Goal: Find specific fact: Find contact information

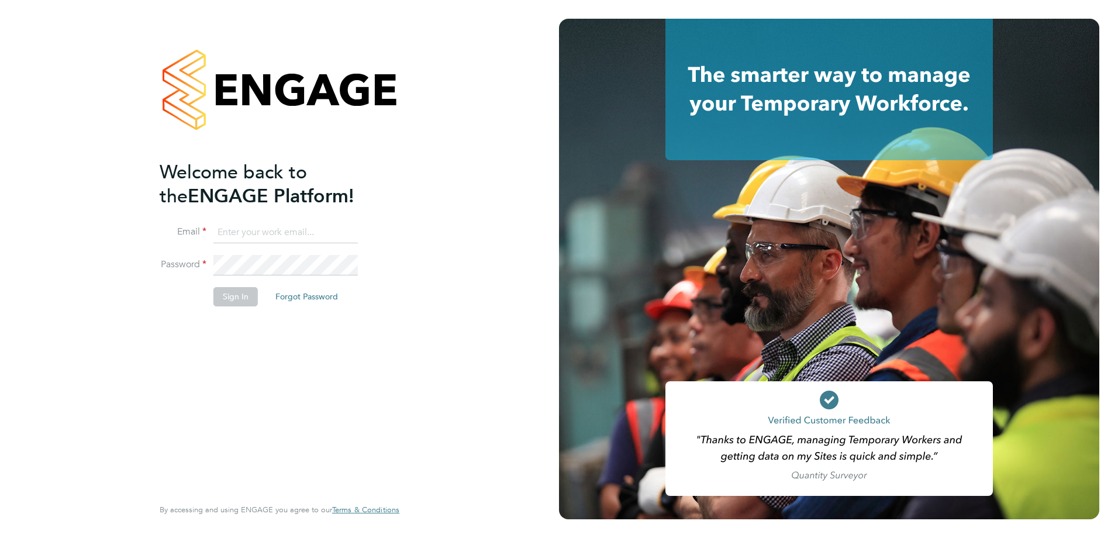
type input "MTaylor@skilledcareers.co.uk"
click at [227, 303] on button "Sign In" at bounding box center [235, 296] width 44 height 19
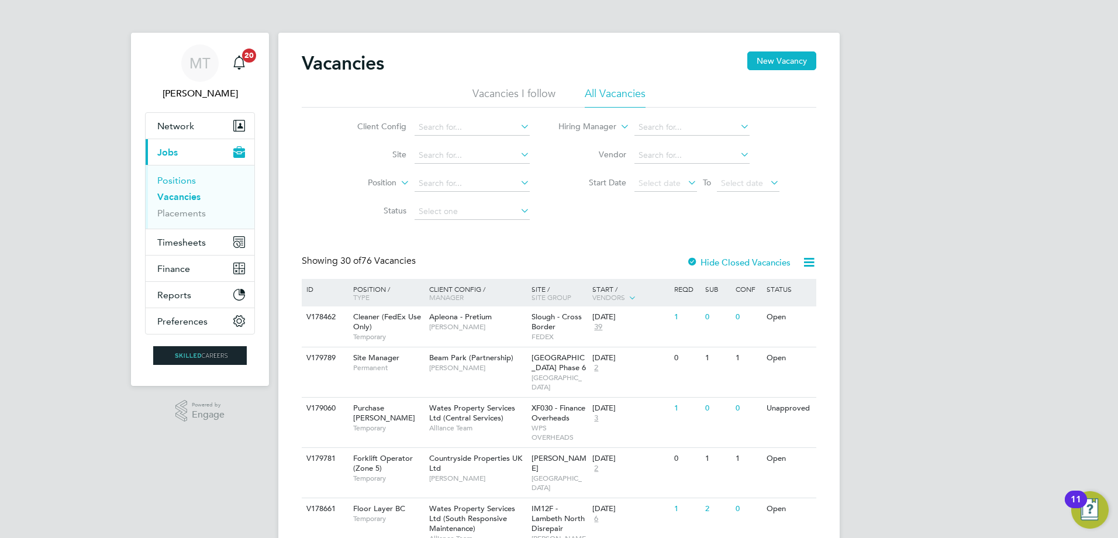
click at [187, 185] on link "Positions" at bounding box center [176, 180] width 39 height 11
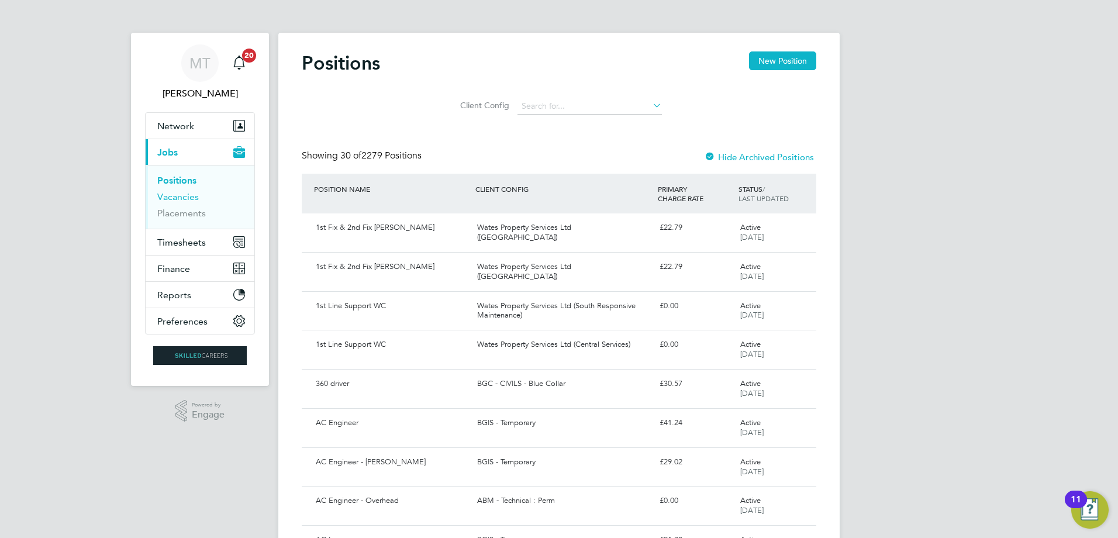
click at [193, 196] on link "Vacancies" at bounding box center [177, 196] width 41 height 11
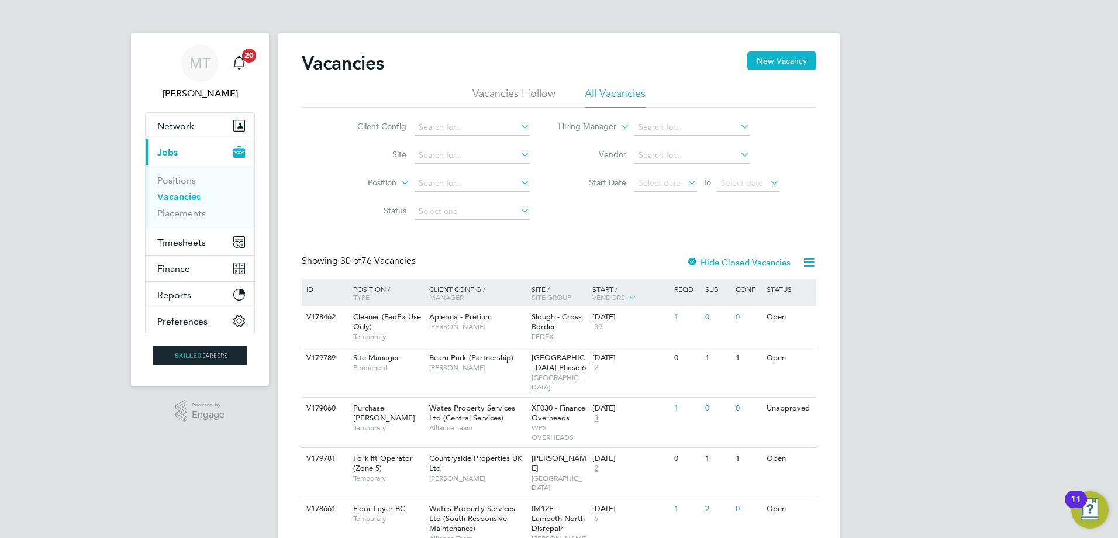
click at [618, 129] on icon at bounding box center [618, 123] width 0 height 11
click at [192, 217] on link "Placements" at bounding box center [181, 212] width 49 height 11
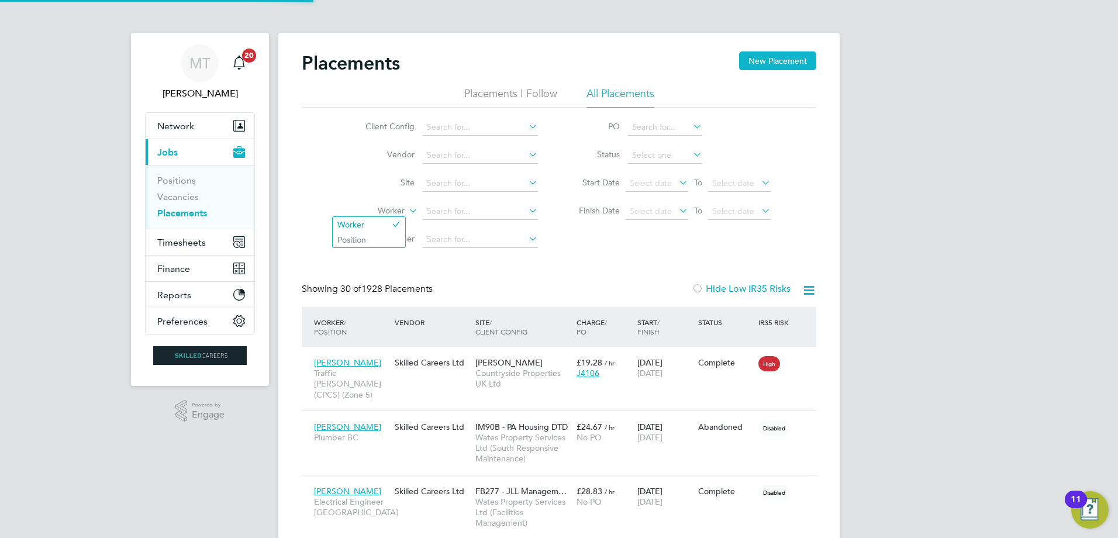
click at [406, 209] on icon at bounding box center [406, 207] width 0 height 11
click at [437, 212] on input at bounding box center [480, 211] width 115 height 16
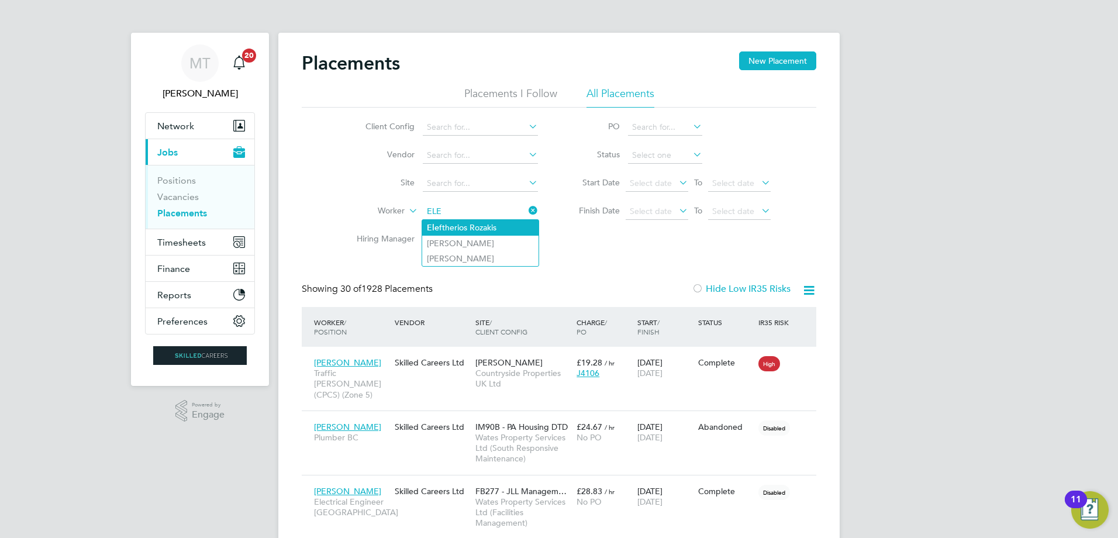
click at [477, 226] on li "Ele ftherios Rozakis" at bounding box center [480, 228] width 116 height 16
type input "[PERSON_NAME]"
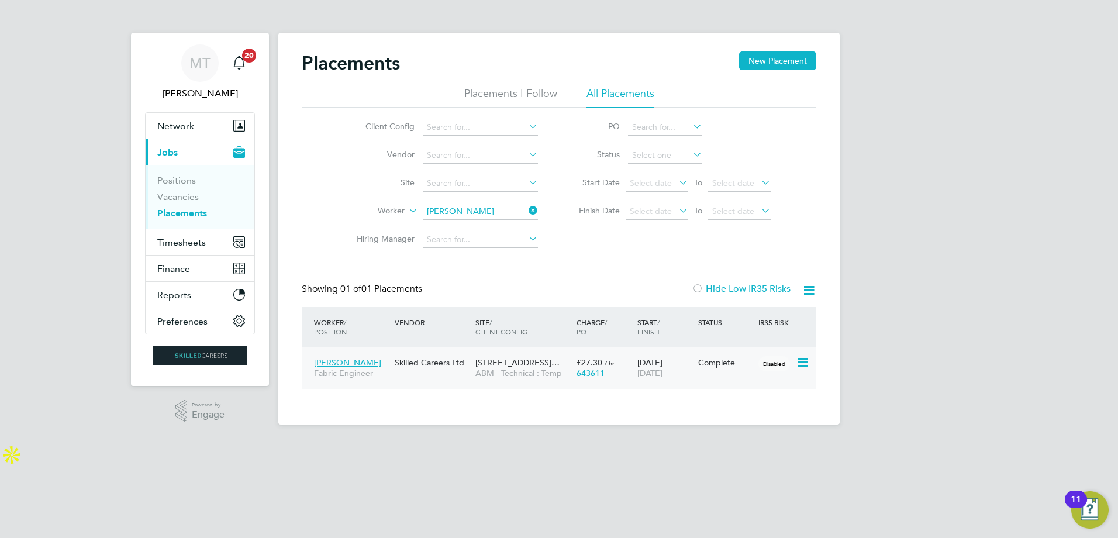
click at [520, 373] on span "ABM - Technical : Temp" at bounding box center [522, 373] width 95 height 11
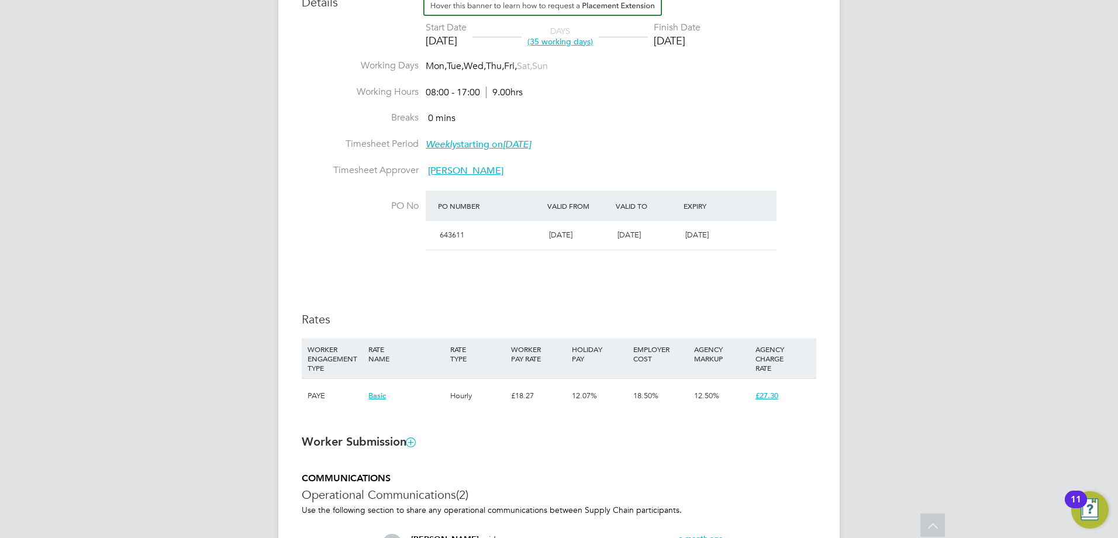
scroll to position [468, 0]
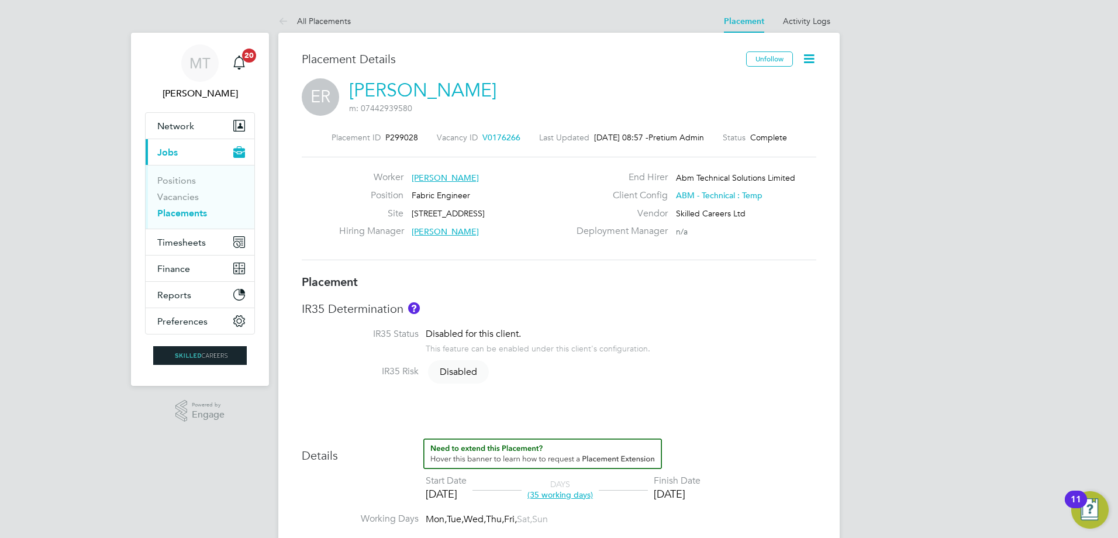
click at [810, 61] on icon at bounding box center [808, 58] width 15 height 15
click at [662, 63] on h3 "Placement Details" at bounding box center [519, 58] width 435 height 15
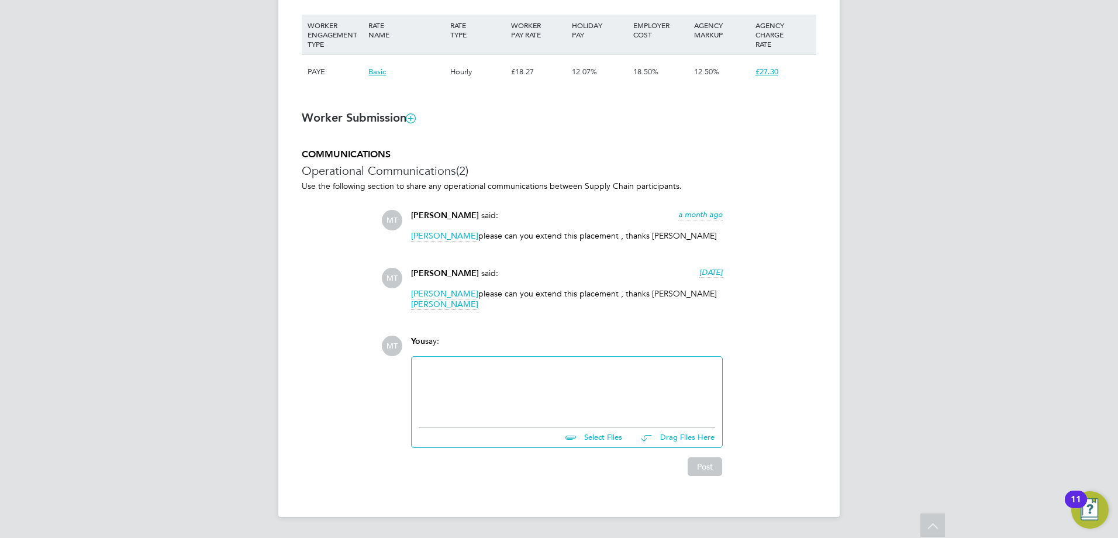
drag, startPoint x: 295, startPoint y: 46, endPoint x: 658, endPoint y: 343, distance: 468.9
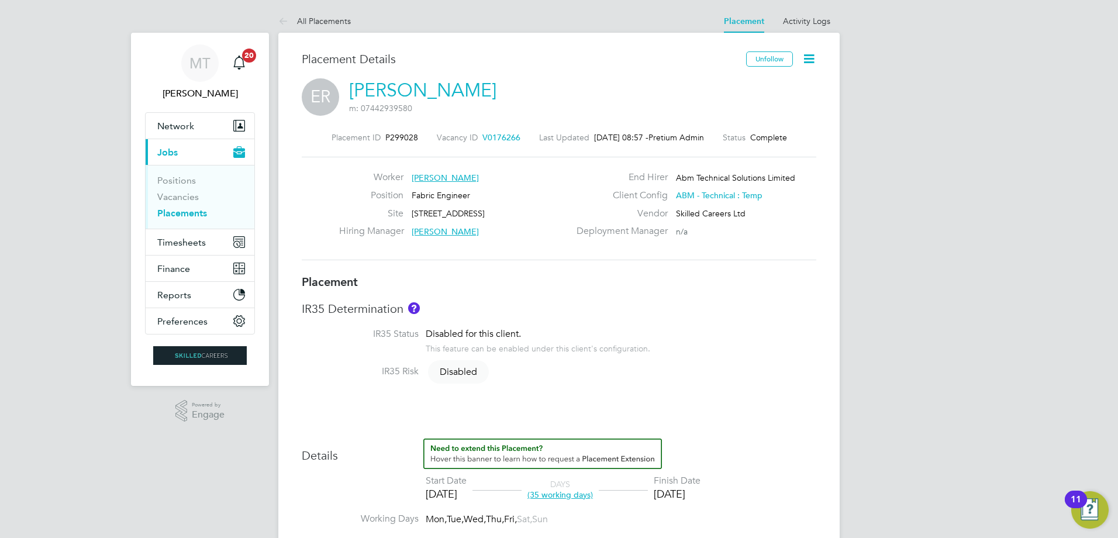
click at [749, 324] on div "IR35 Determination IR35 Status Disabled for this client. This feature can be en…" at bounding box center [559, 346] width 514 height 91
drag, startPoint x: 544, startPoint y: 90, endPoint x: 345, endPoint y: 96, distance: 198.8
click at [345, 96] on div "ER Eleftherios Rozakis m: 07442939580" at bounding box center [559, 98] width 514 height 40
click at [519, 102] on div "ER Eleftherios Rozakis m: 07442939580" at bounding box center [559, 98] width 514 height 40
drag, startPoint x: 416, startPoint y: 92, endPoint x: 568, endPoint y: 64, distance: 154.5
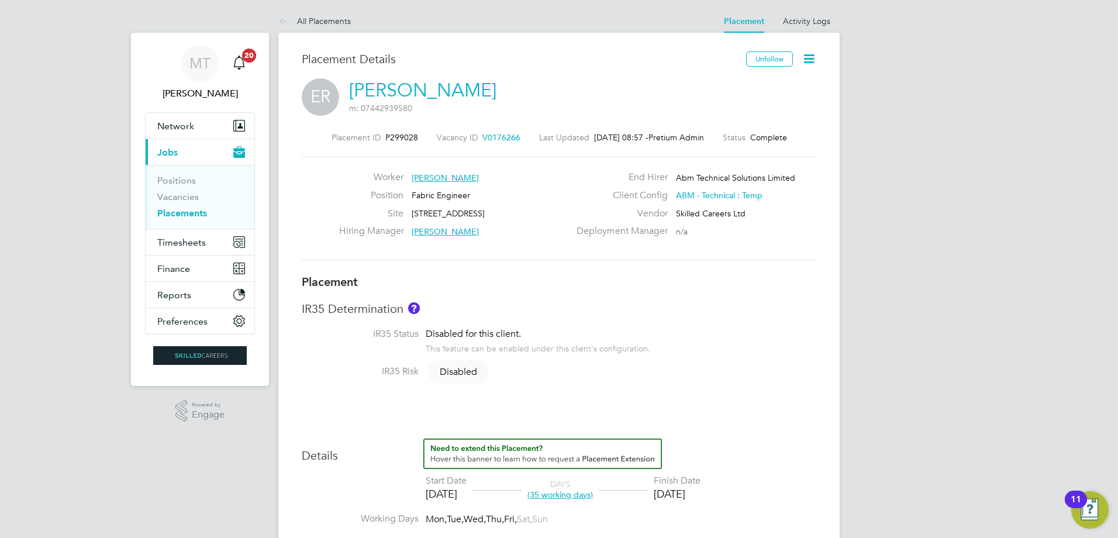
click at [568, 64] on h3 "Placement Details" at bounding box center [519, 58] width 435 height 15
